Goal: Find specific page/section: Find specific page/section

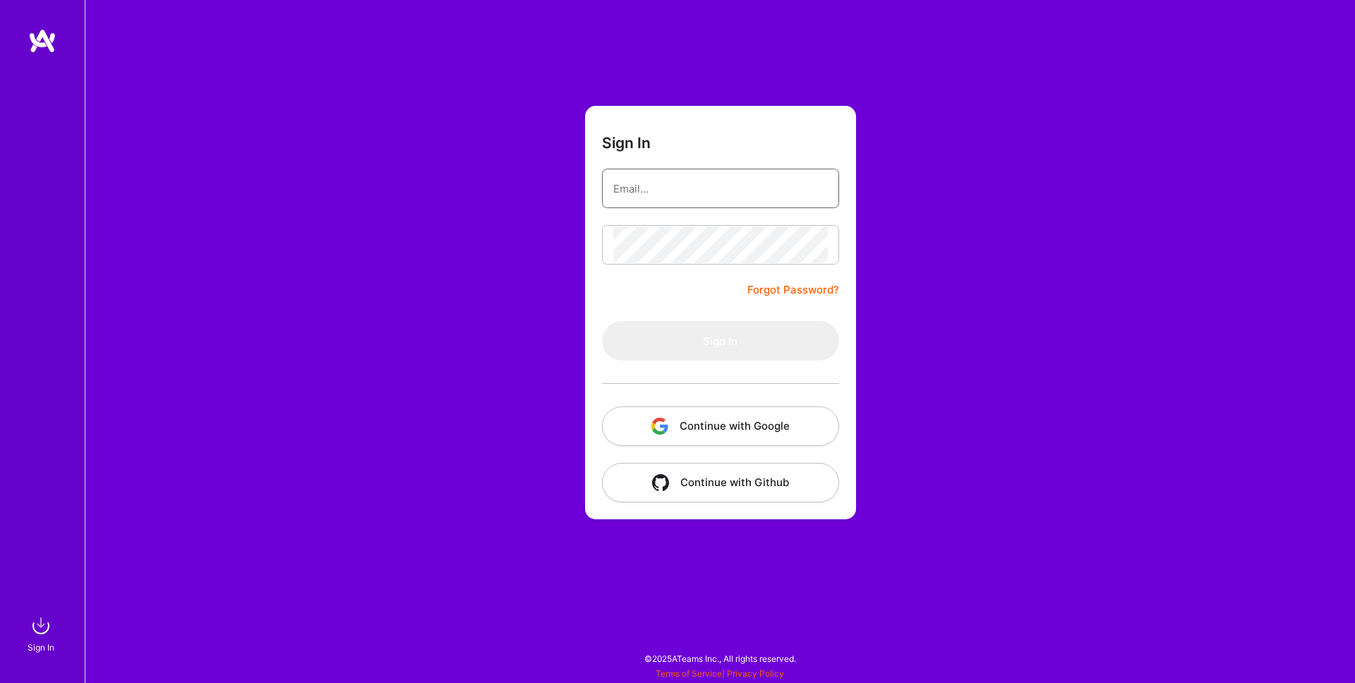
click at [733, 198] on input "email" at bounding box center [720, 189] width 215 height 36
click at [0, 676] on com-1password-button at bounding box center [0, 676] width 0 height 0
click at [719, 198] on input "email" at bounding box center [720, 189] width 215 height 36
type input "[EMAIL_ADDRESS][DOMAIN_NAME]"
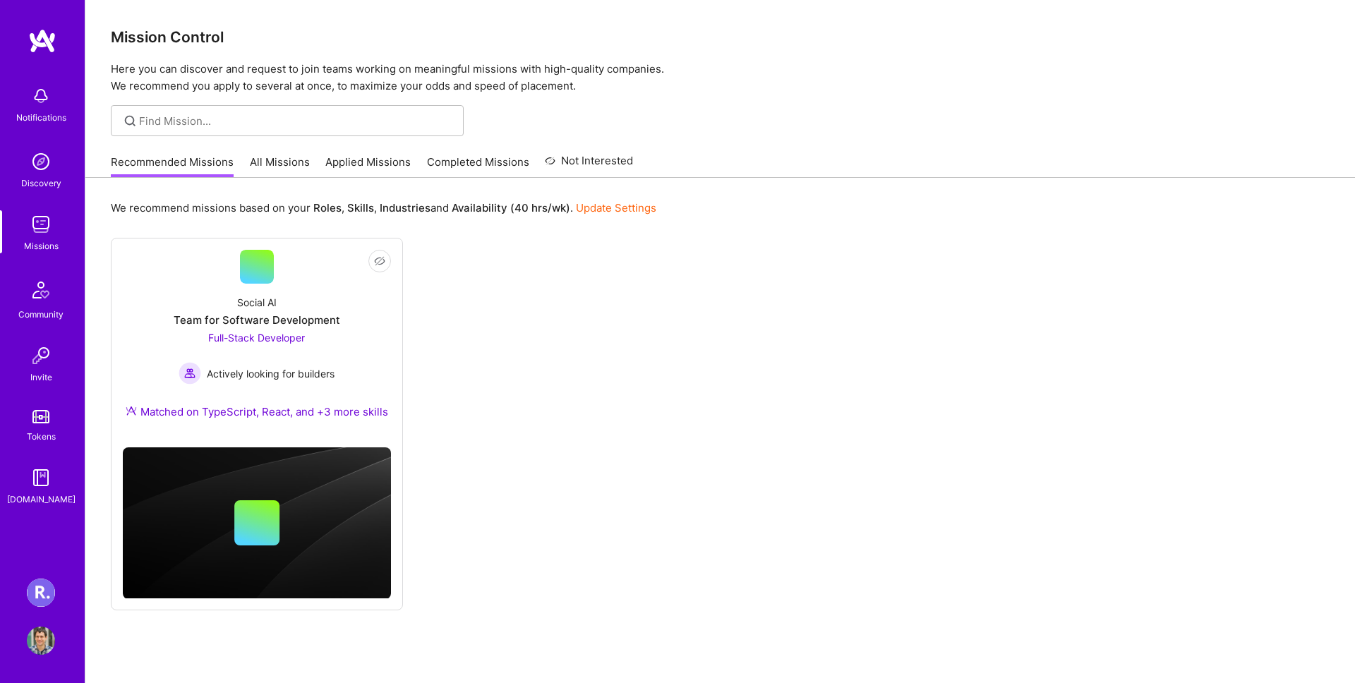
click at [58, 597] on link "[PERSON_NAME] Healthcare: Team for Clinical Intake Platform" at bounding box center [40, 593] width 35 height 28
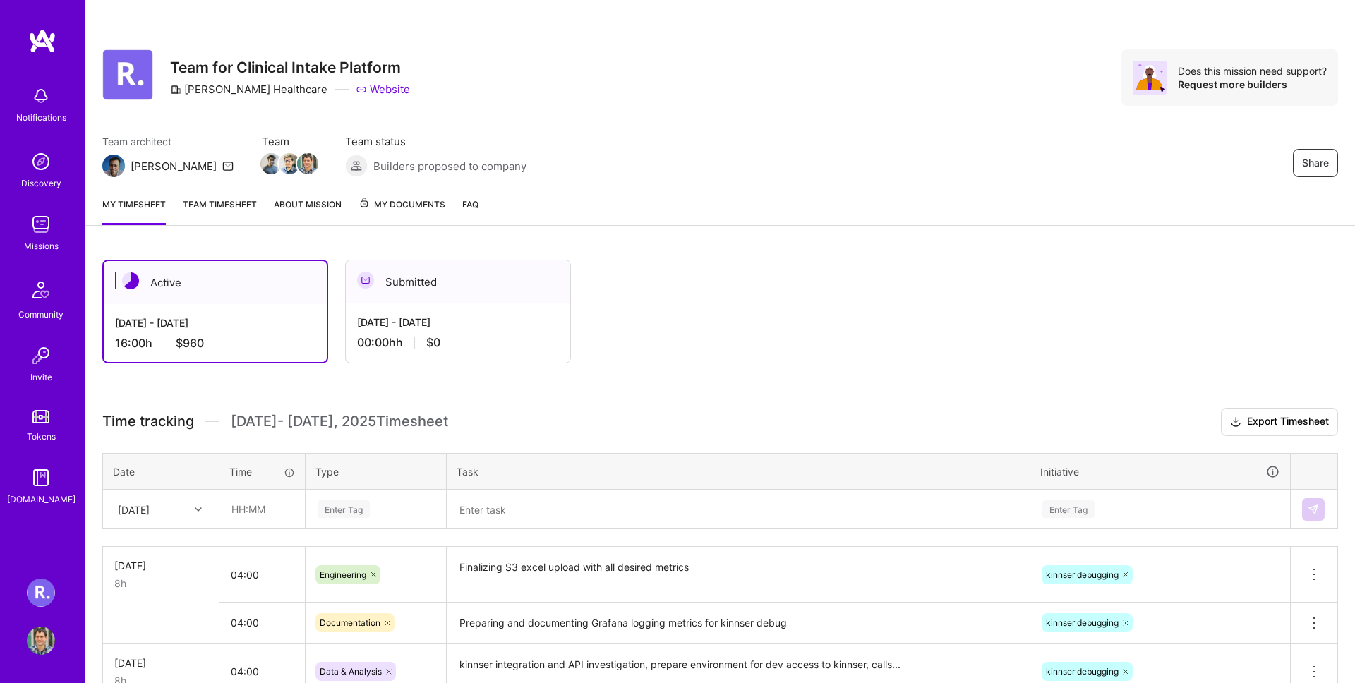
click at [128, 285] on img at bounding box center [130, 280] width 17 height 17
